Goal: Book appointment/travel/reservation

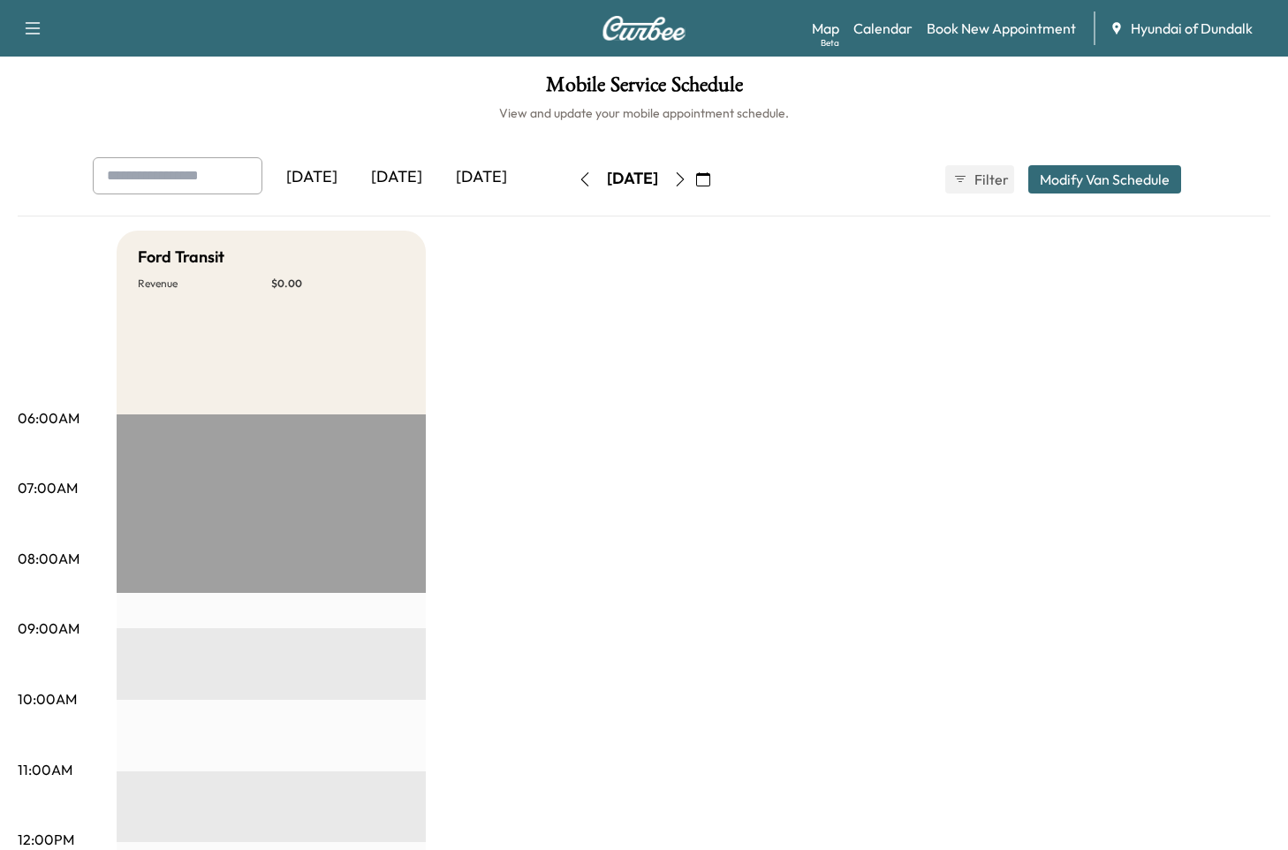
click at [695, 177] on button "button" at bounding box center [680, 179] width 30 height 28
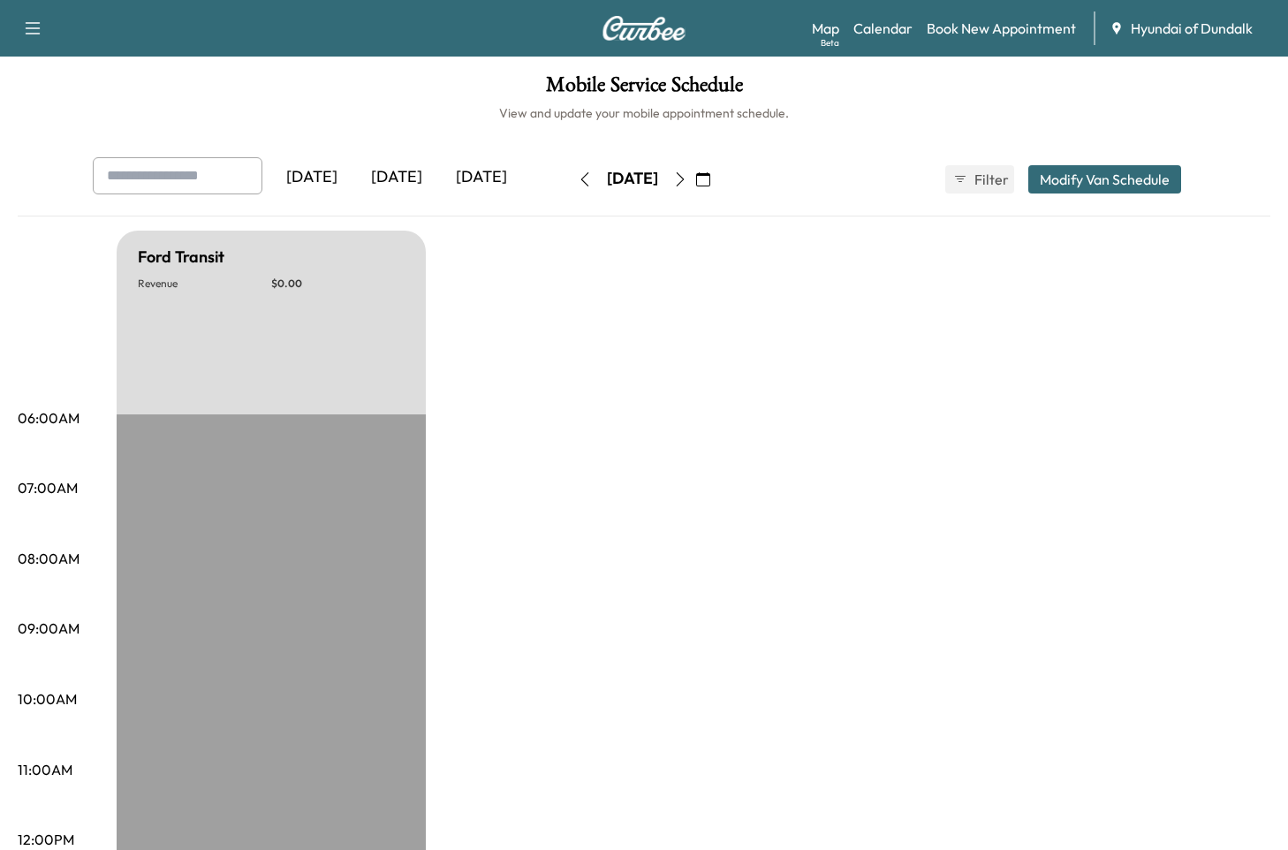
drag, startPoint x: 532, startPoint y: 182, endPoint x: 537, endPoint y: 192, distance: 11.1
click at [578, 182] on icon "button" at bounding box center [585, 179] width 14 height 14
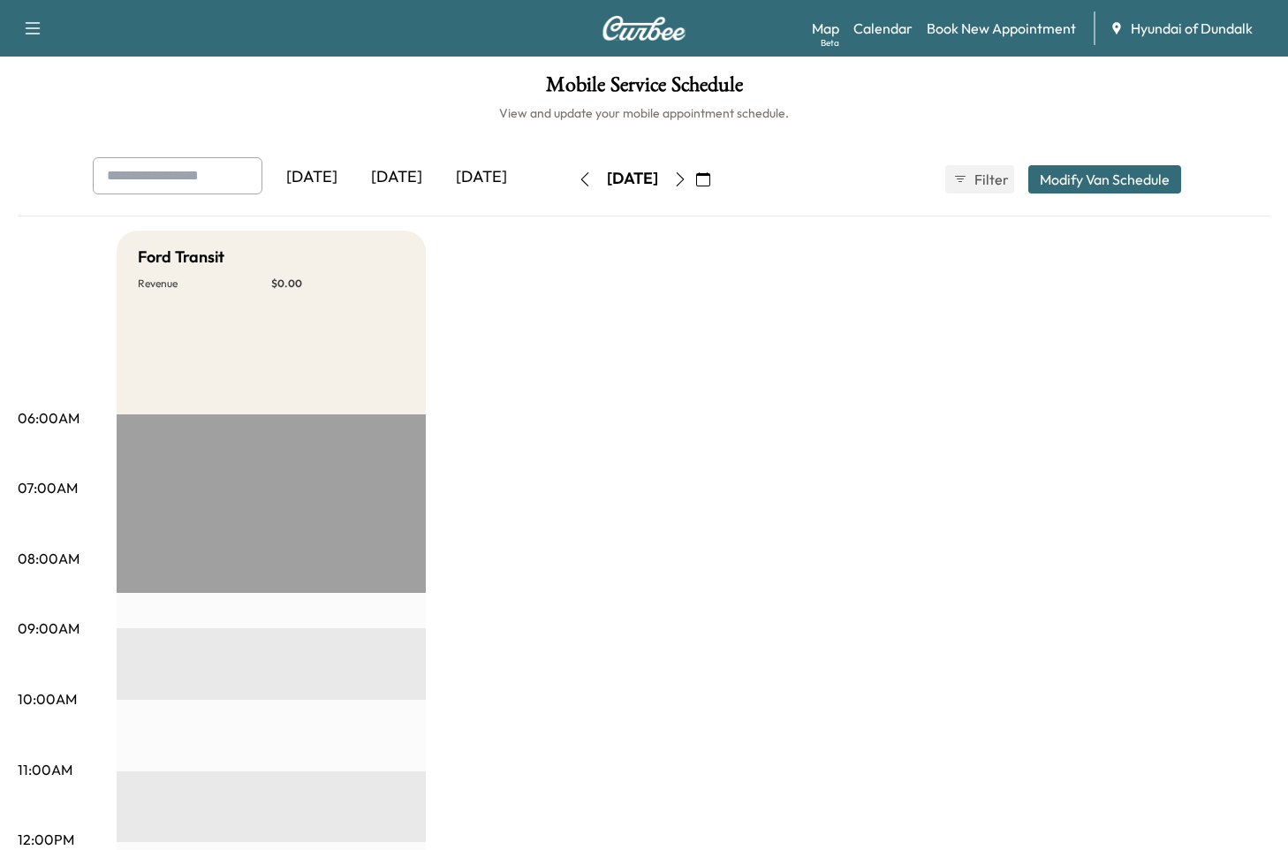
click at [578, 175] on icon "button" at bounding box center [585, 179] width 14 height 14
click at [776, 181] on div "[DATE] [DATE] [DATE] [DATE] September 2025 S M T W T F S 31 1 2 3 4 5 6 7 8 9 1…" at bounding box center [644, 179] width 1130 height 44
click at [710, 181] on icon "button" at bounding box center [703, 179] width 14 height 14
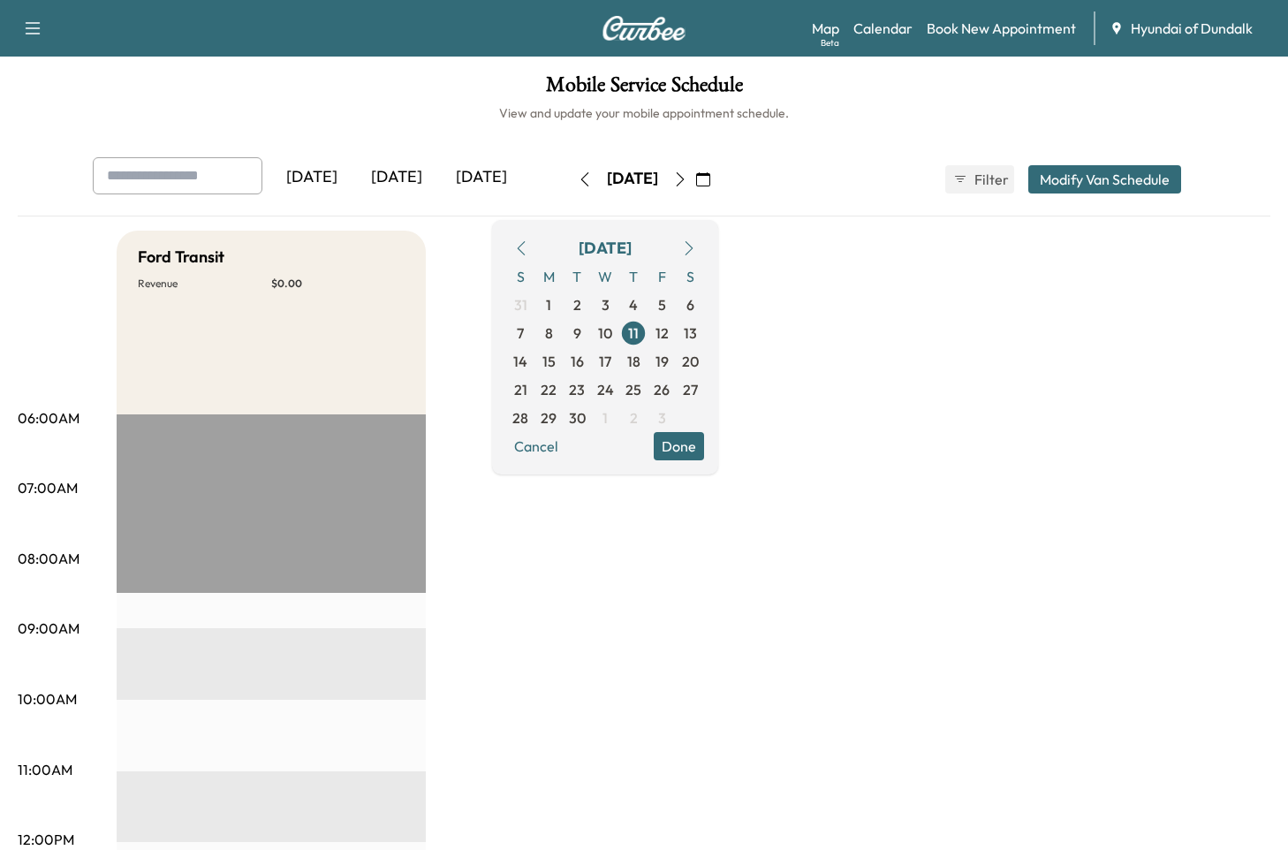
click at [696, 253] on icon "button" at bounding box center [689, 248] width 14 height 14
click at [619, 335] on span "8" at bounding box center [605, 333] width 28 height 28
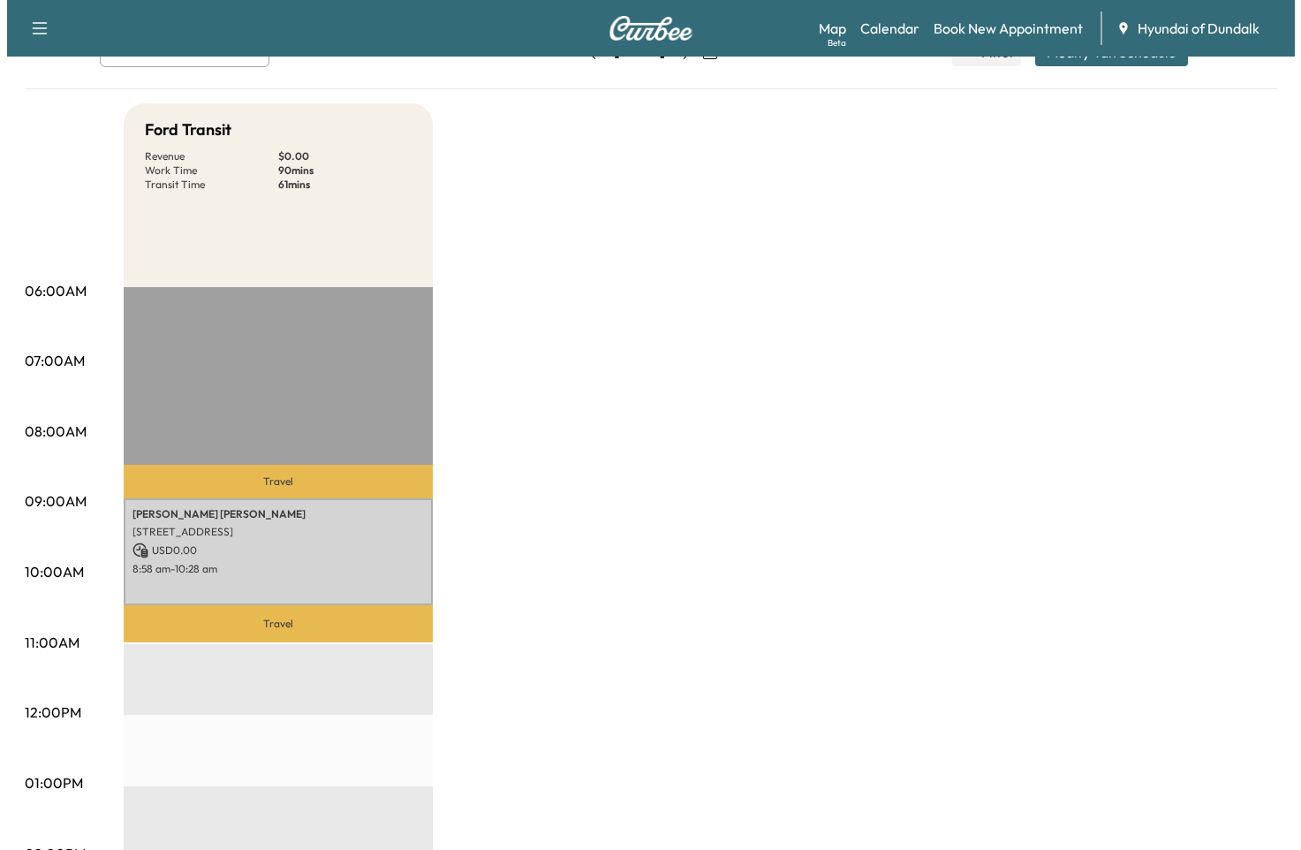
scroll to position [131, 0]
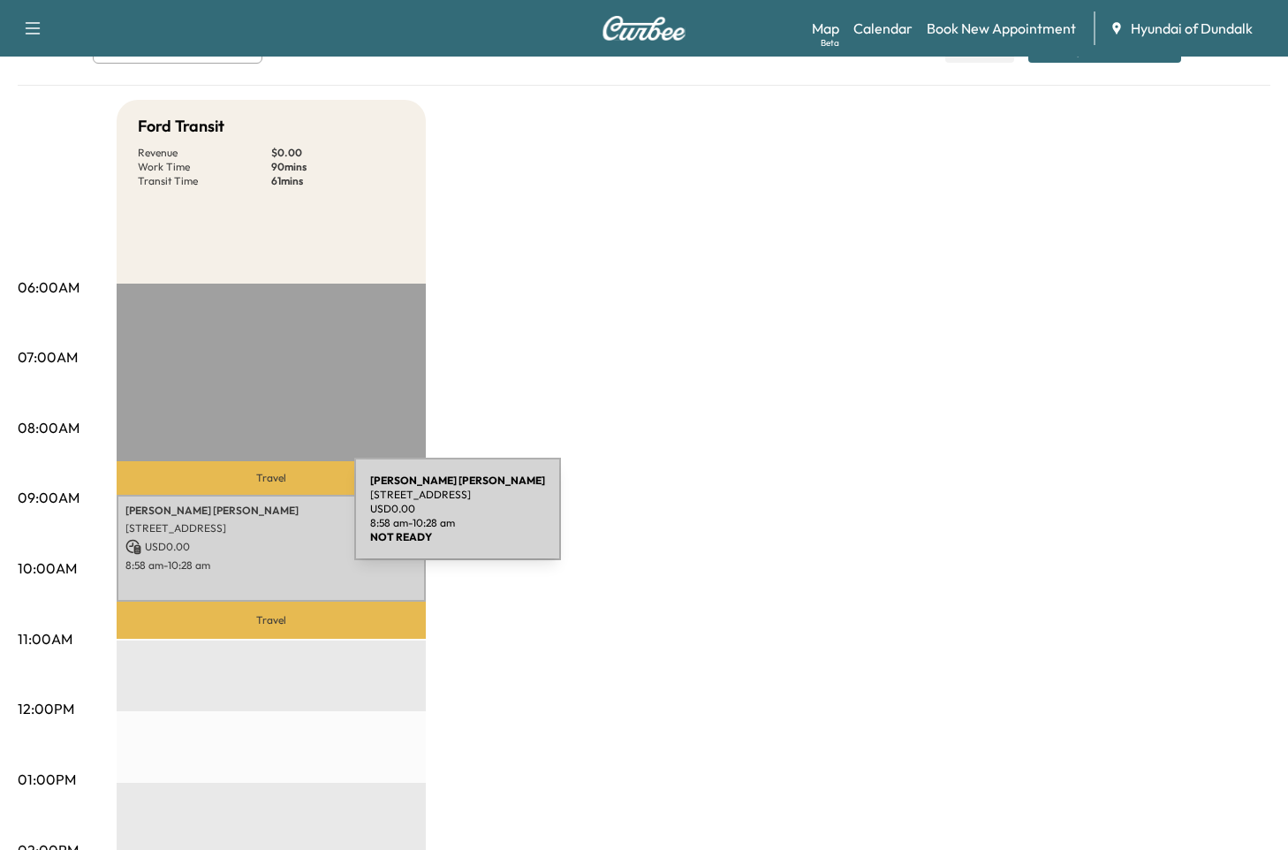
click at [222, 521] on p "[STREET_ADDRESS]" at bounding box center [270, 528] width 291 height 14
